Goal: Check status: Check status

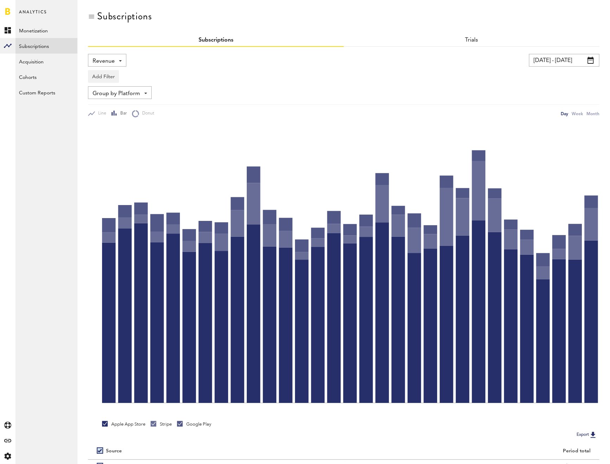
click at [119, 60] on div "Revenue Revenue MRR Actives Trial Status Billing Retries New Subscriptions Rene…" at bounding box center [107, 60] width 38 height 13
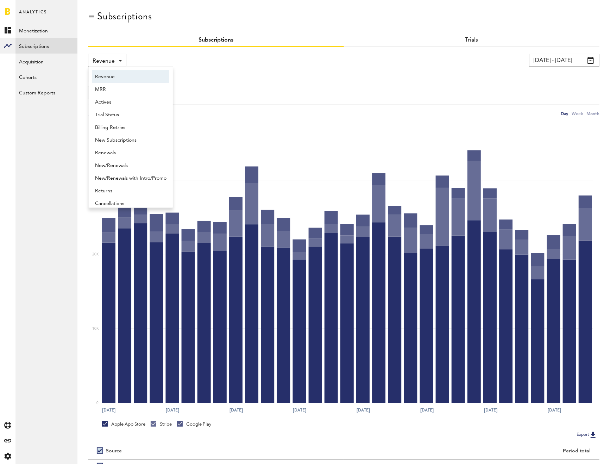
scroll to position [4, 0]
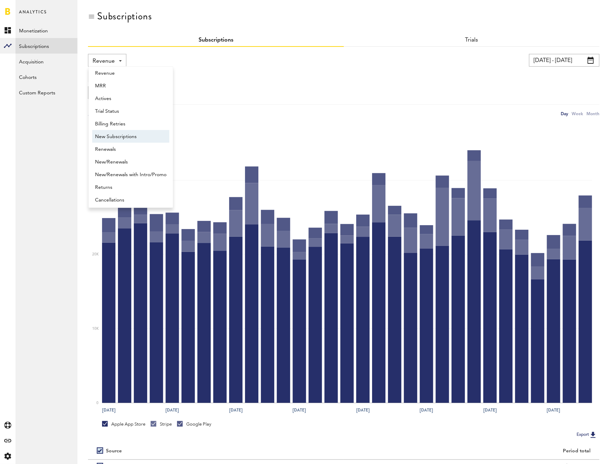
click at [122, 133] on span "New Subscriptions" at bounding box center [130, 137] width 71 height 12
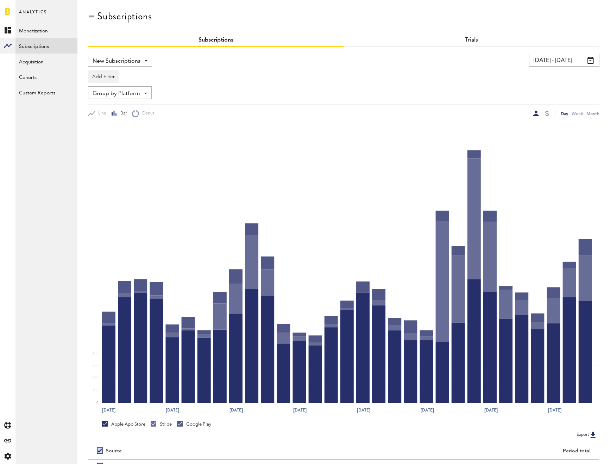
click at [546, 60] on input "[DATE] - [DATE]" at bounding box center [564, 60] width 70 height 13
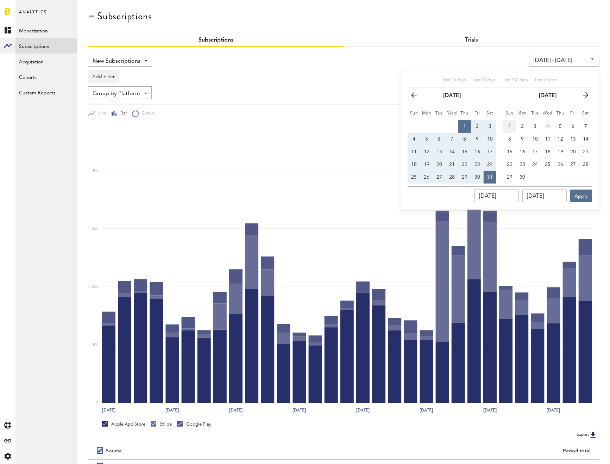
click at [513, 123] on button "1" at bounding box center [510, 126] width 13 height 13
type input "[DATE] - [DATE]"
type input "[DATE]"
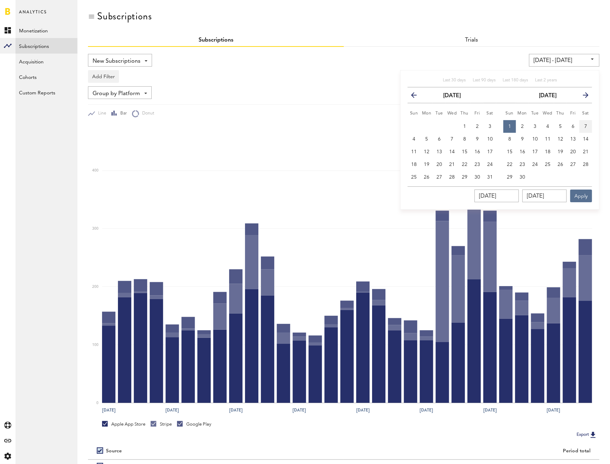
click at [583, 126] on button "7" at bounding box center [586, 126] width 13 height 13
type input "[DATE] - [DATE]"
type input "[DATE]"
click at [580, 193] on button "Apply" at bounding box center [581, 195] width 22 height 13
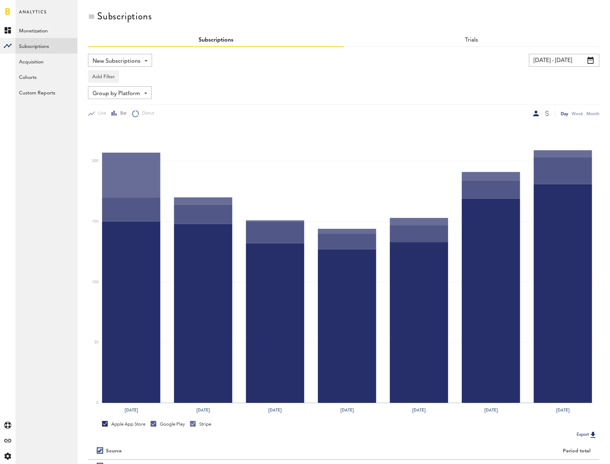
click at [536, 115] on div at bounding box center [536, 114] width 6 height 6
click at [562, 60] on input "[DATE] - [DATE]" at bounding box center [564, 60] width 70 height 13
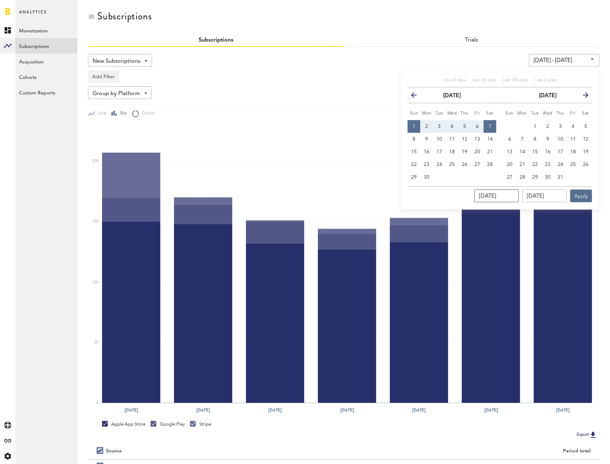
click at [519, 192] on input "[DATE]" at bounding box center [497, 195] width 44 height 13
click at [460, 80] on span "Last 30 days" at bounding box center [454, 80] width 23 height 4
type input "[DATE] - [DATE]"
type input "[DATE]"
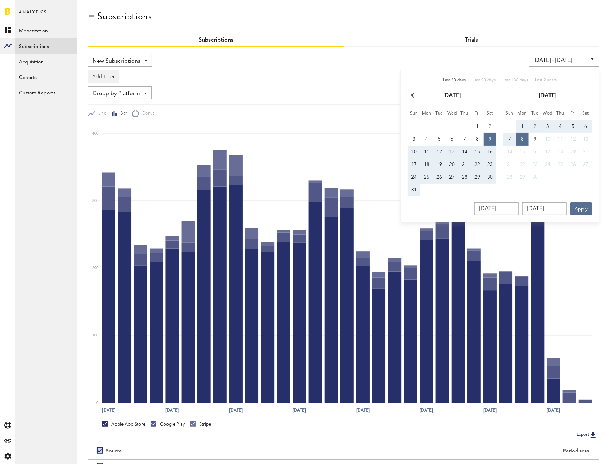
click at [527, 120] on button "1" at bounding box center [522, 126] width 13 height 13
type input "[DATE] - [DATE]"
type input "[DATE]"
click at [512, 140] on button "7" at bounding box center [510, 139] width 13 height 13
type input "[DATE] - [DATE]"
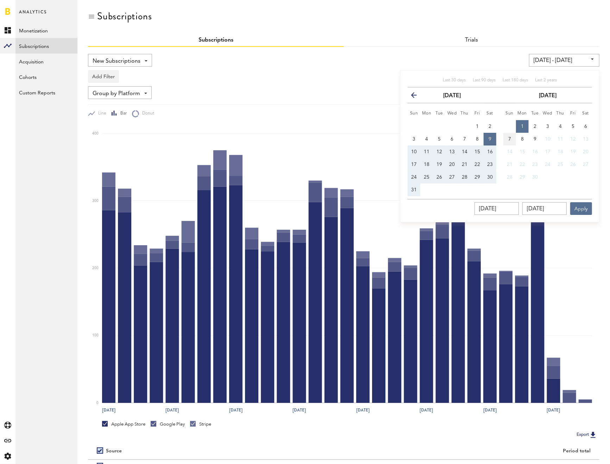
type input "[DATE]"
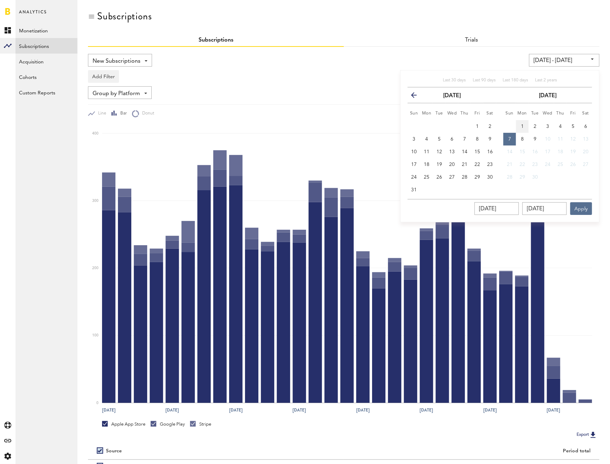
click at [523, 129] on button "1" at bounding box center [522, 126] width 13 height 13
type input "[DATE] - [DATE]"
type input "[DATE]"
click at [516, 135] on button "7" at bounding box center [510, 139] width 13 height 13
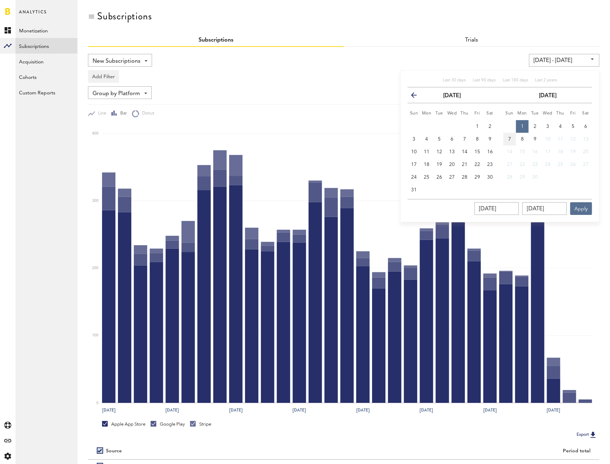
type input "[DATE] - [DATE]"
type input "[DATE]"
click at [578, 205] on button "Apply" at bounding box center [581, 208] width 22 height 13
